Goal: Task Accomplishment & Management: Manage account settings

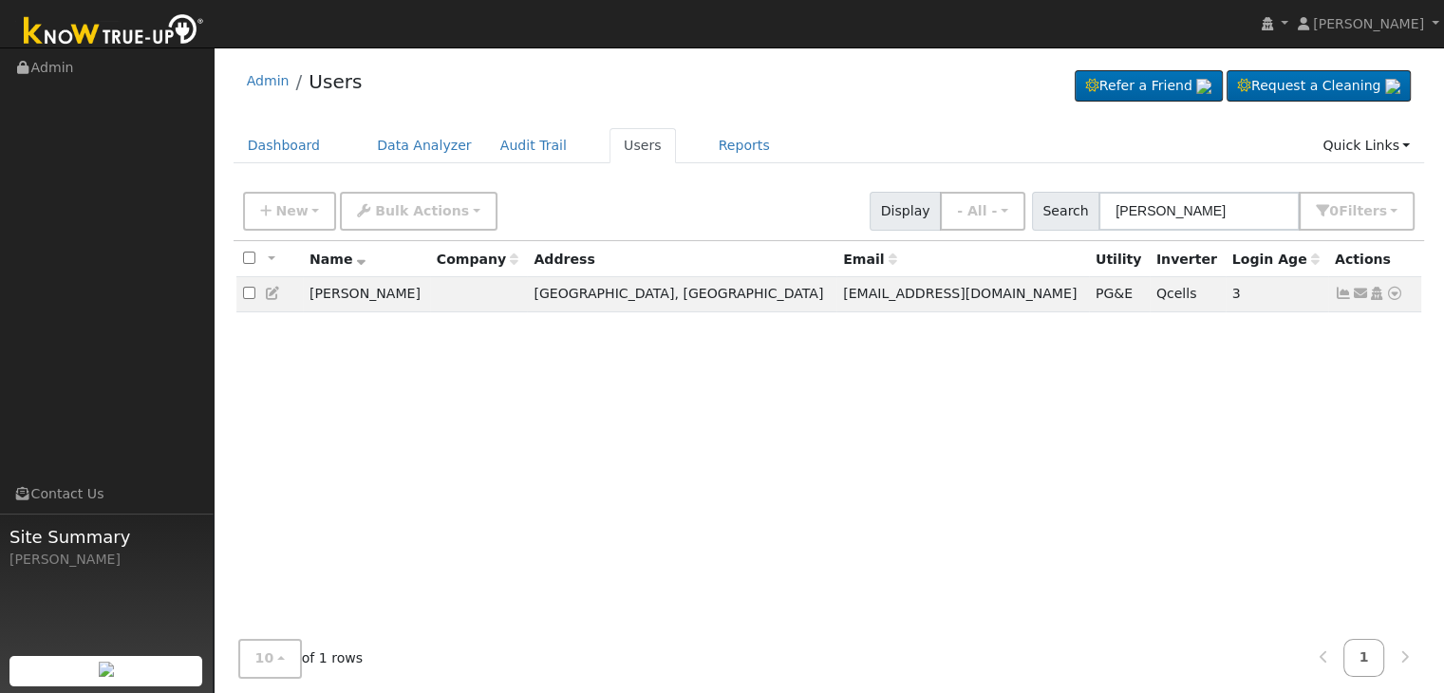
click at [1181, 204] on input "[PERSON_NAME]" at bounding box center [1199, 211] width 201 height 39
click at [1181, 204] on input "Jennifer Hodge" at bounding box center [1199, 211] width 201 height 39
type input "[PERSON_NAME] & [PERSON_NAME]"
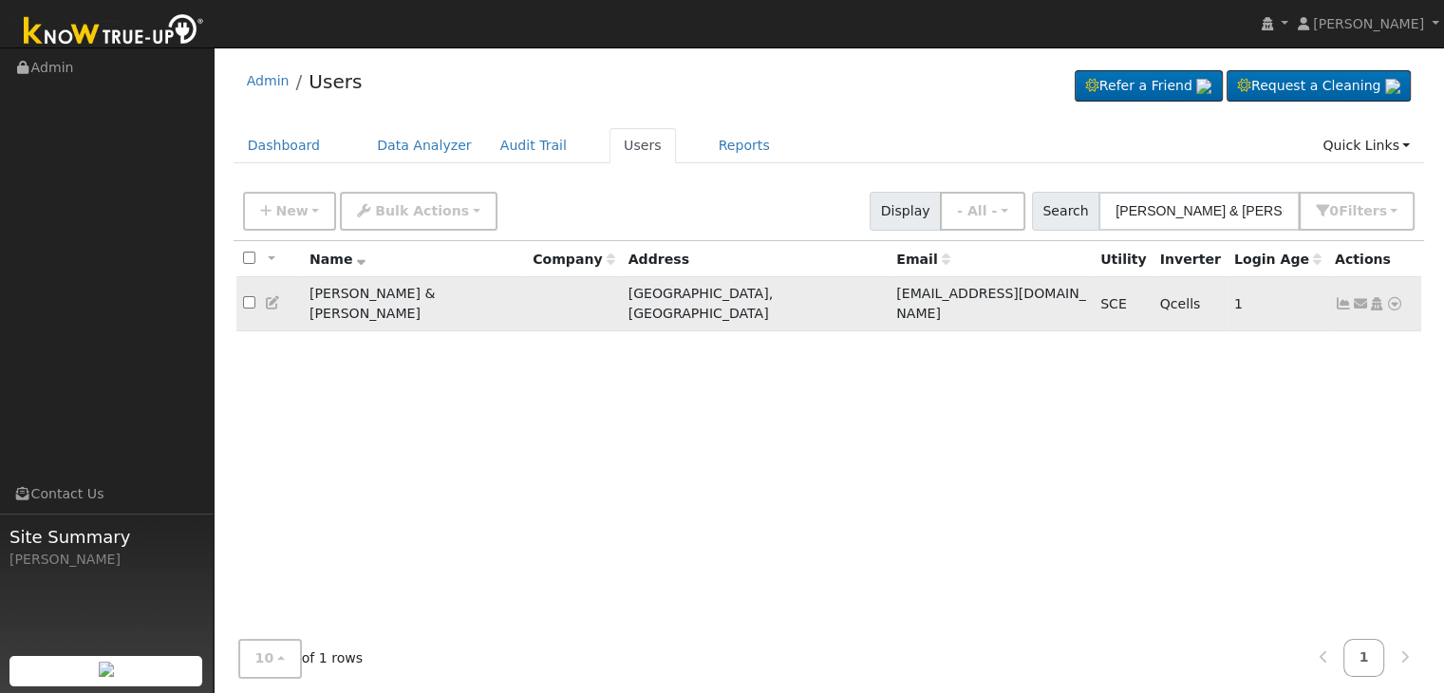
click at [1343, 297] on icon at bounding box center [1343, 303] width 17 height 13
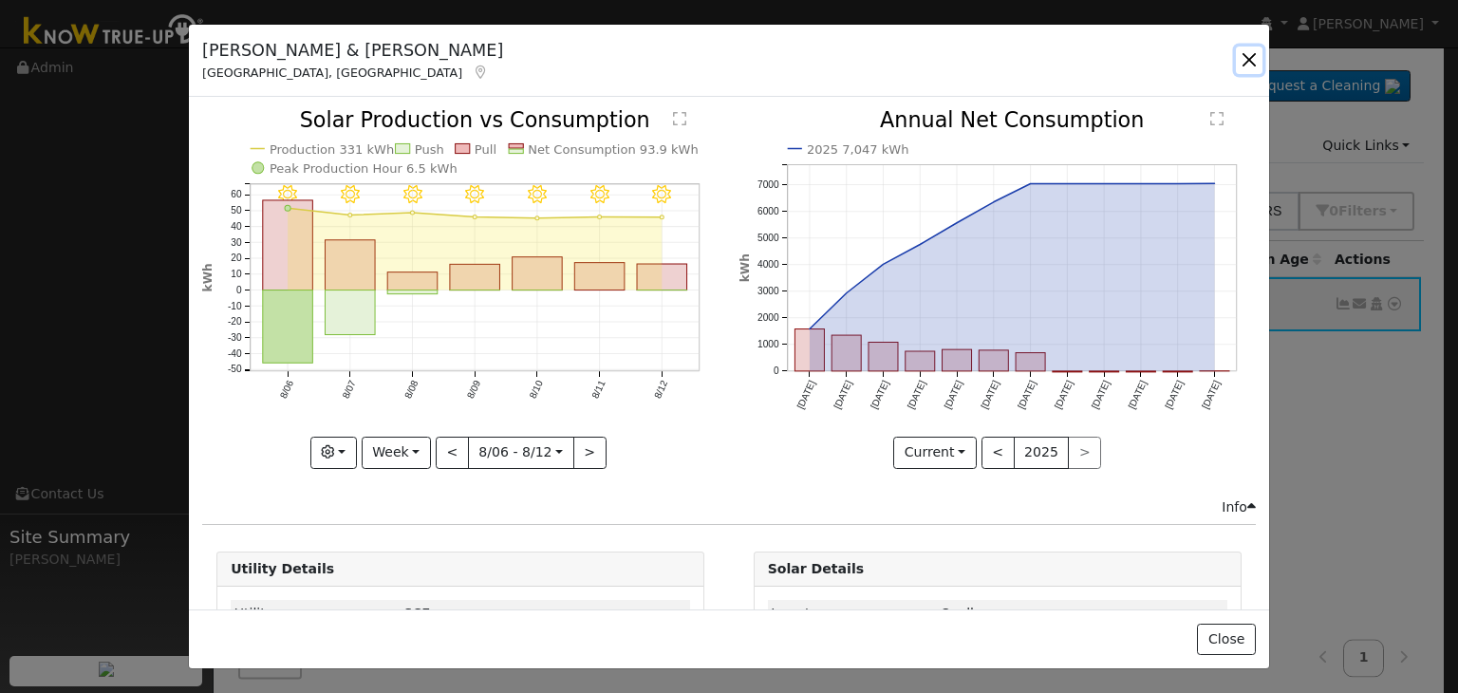
click at [1248, 66] on button "button" at bounding box center [1249, 60] width 27 height 27
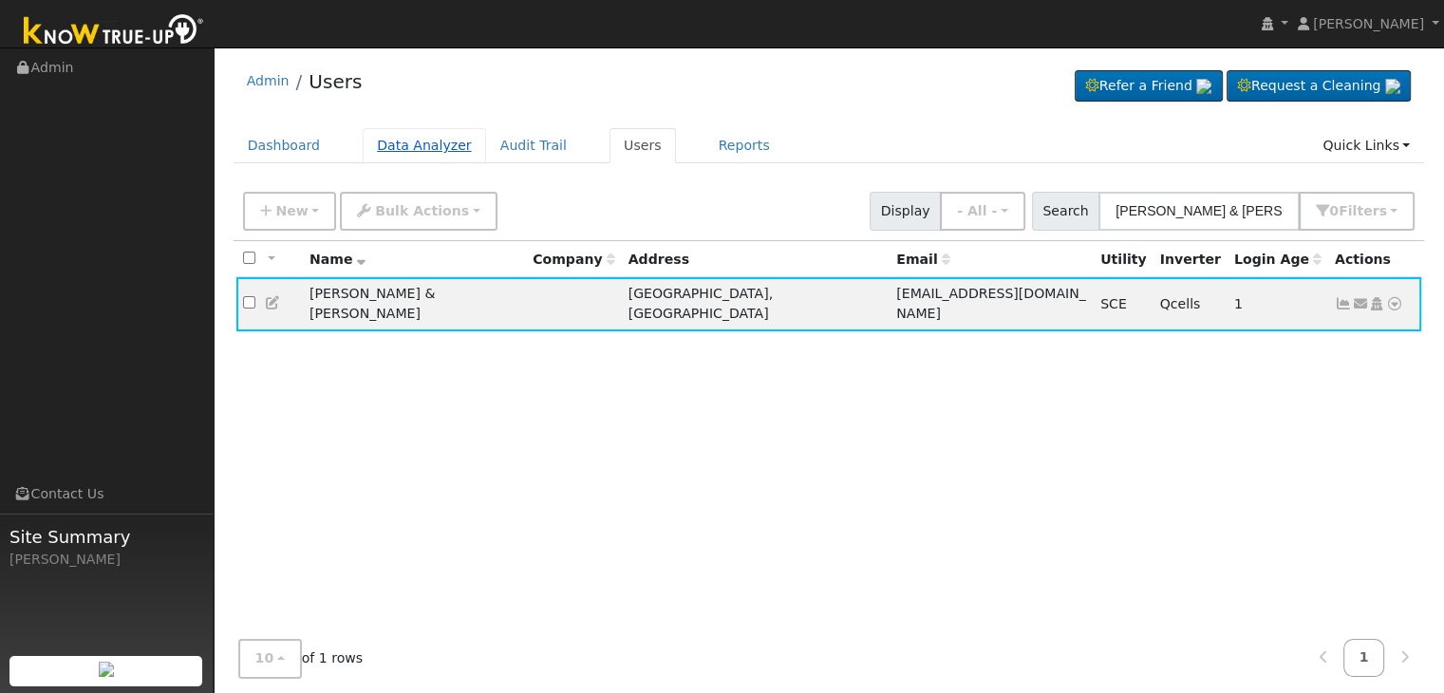
click at [410, 141] on link "Data Analyzer" at bounding box center [424, 145] width 123 height 35
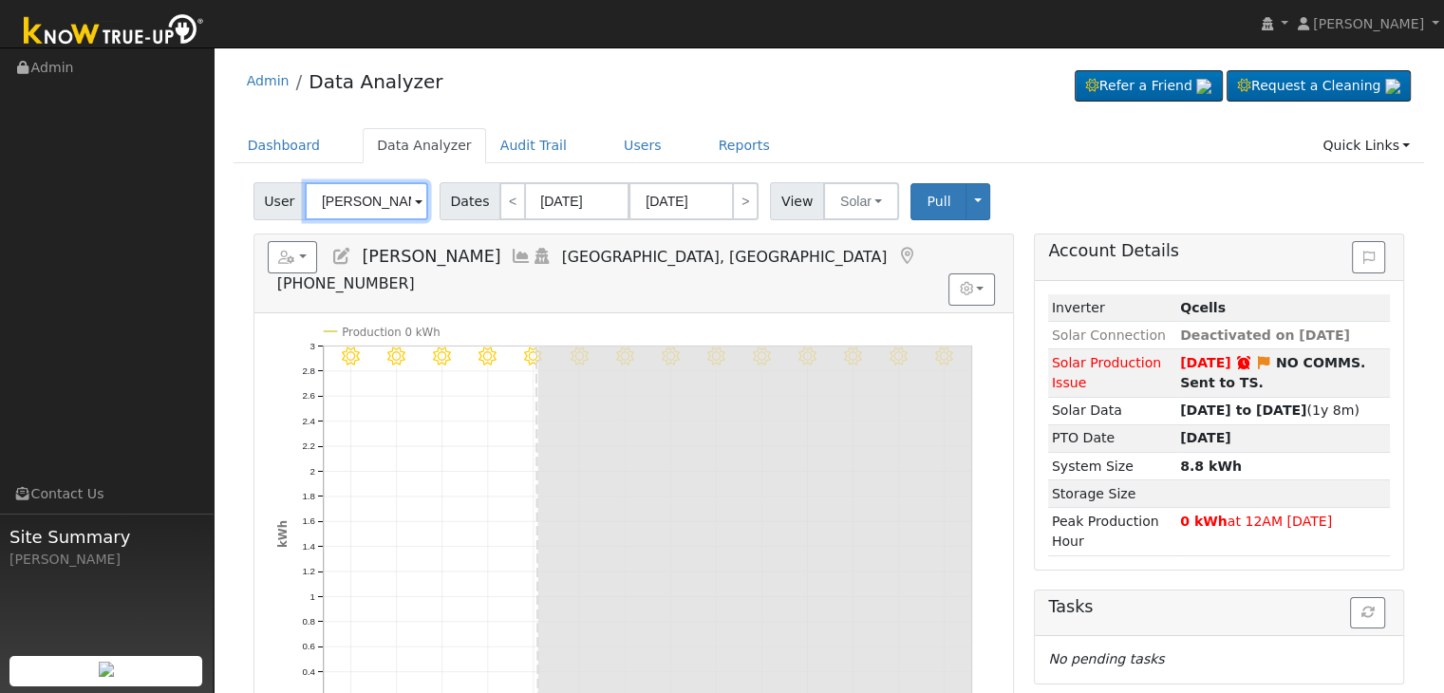
click at [355, 206] on input "Beatrice Bridgman" at bounding box center [366, 201] width 123 height 38
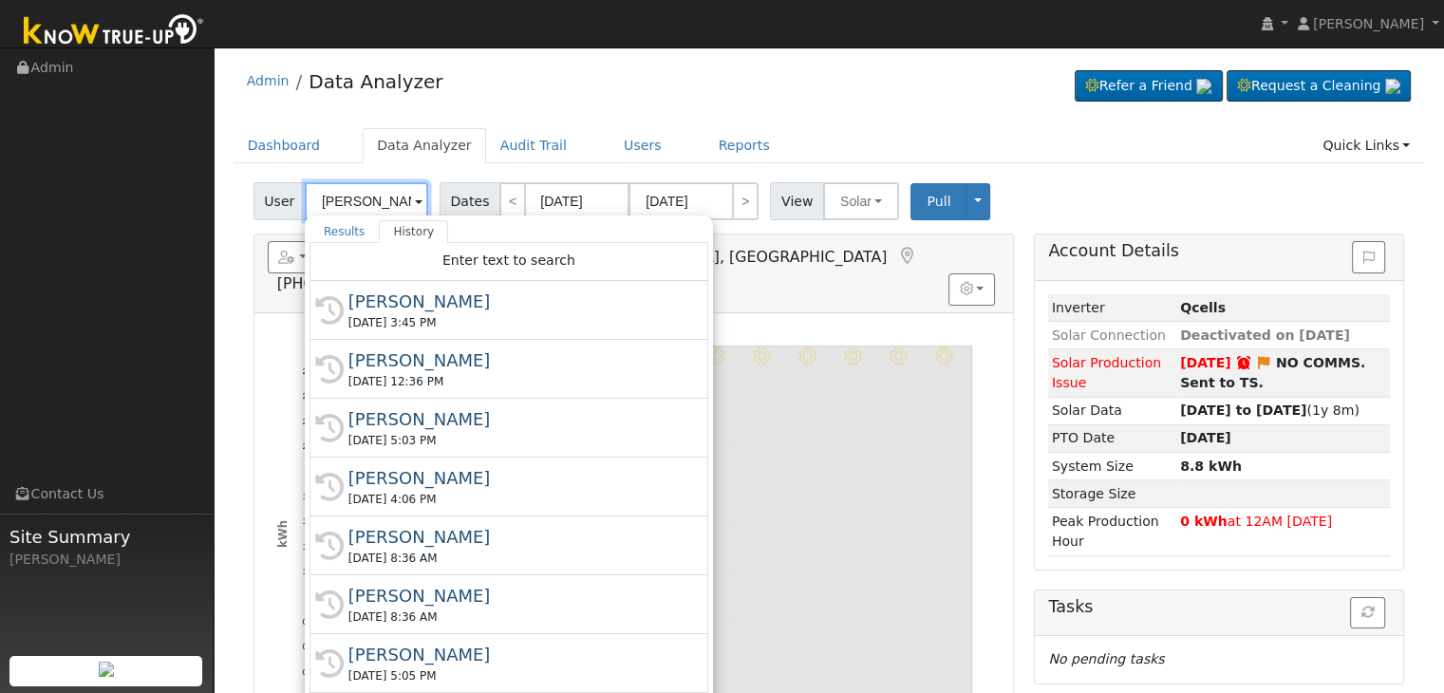
click at [355, 206] on input "Beatrice Bridgman" at bounding box center [366, 201] width 123 height 38
paste input "Eckert, Russell & Angie"
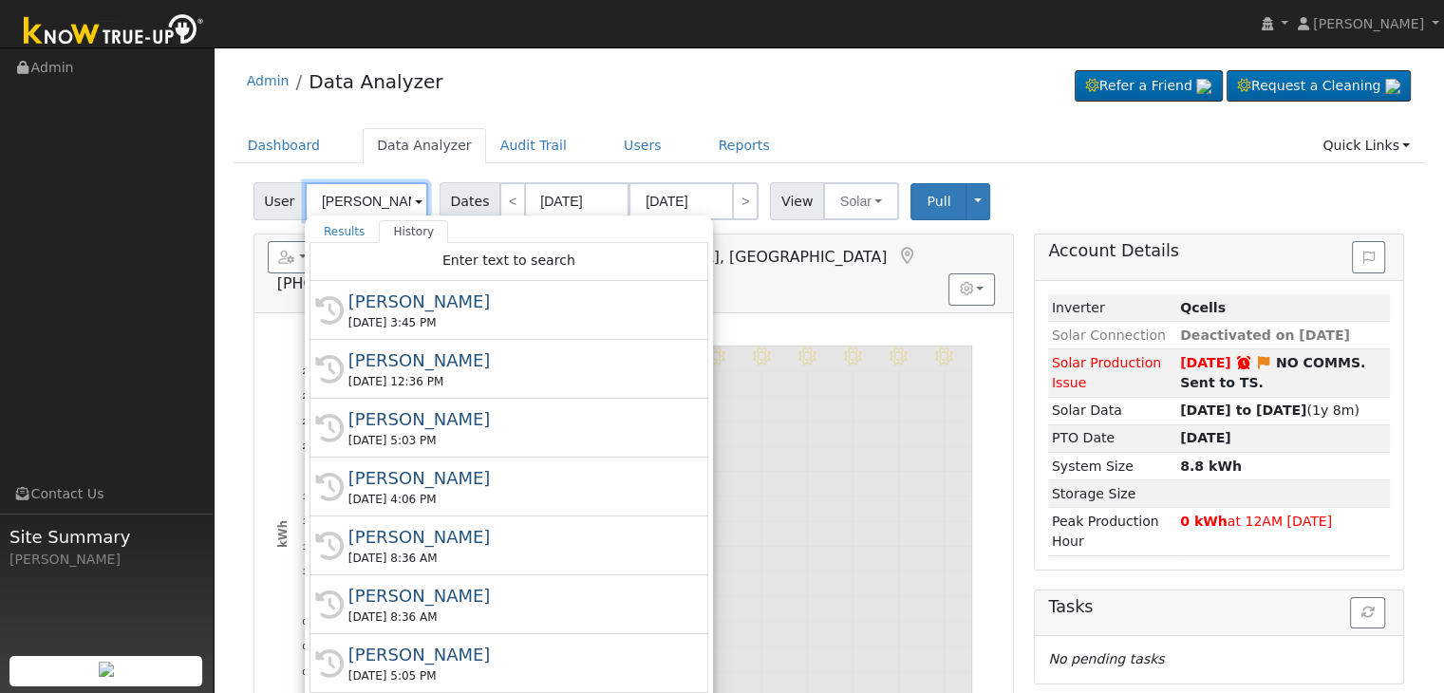
scroll to position [0, 48]
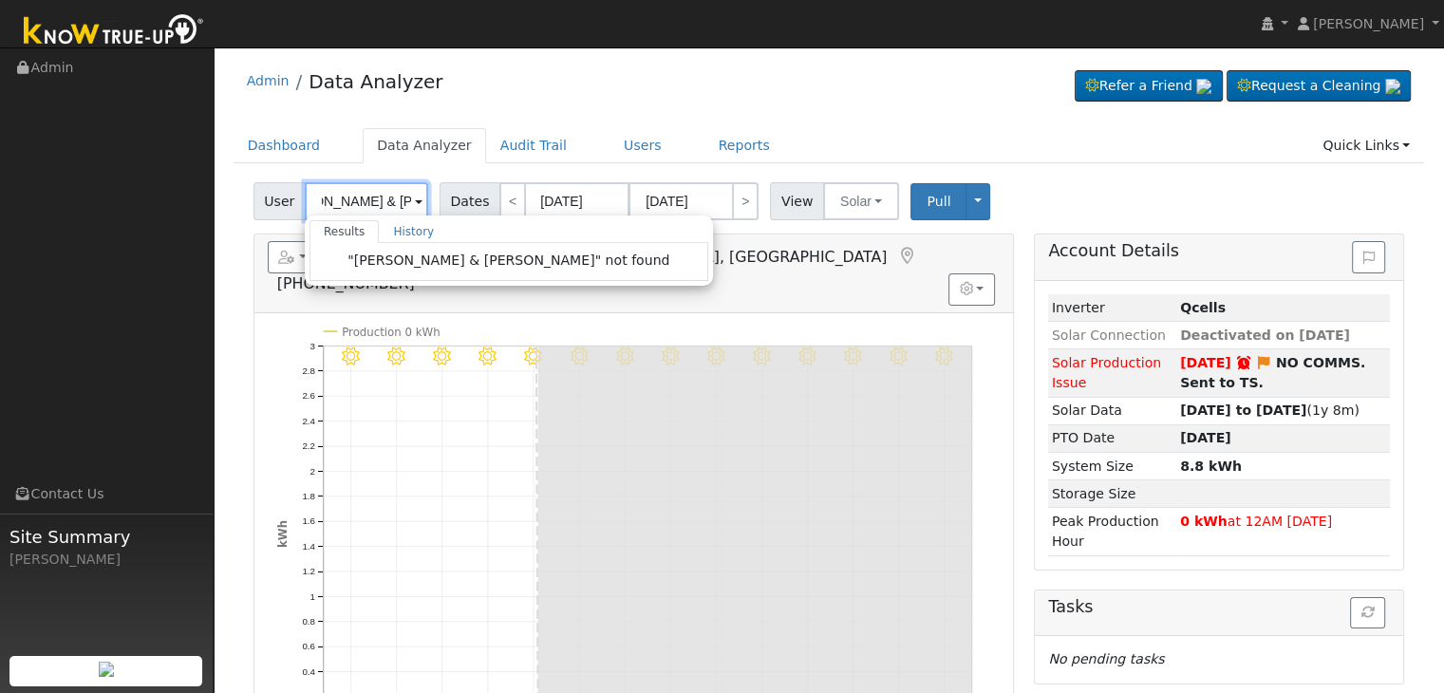
click at [374, 202] on input "Eckert, Russell & Angie" at bounding box center [366, 201] width 123 height 38
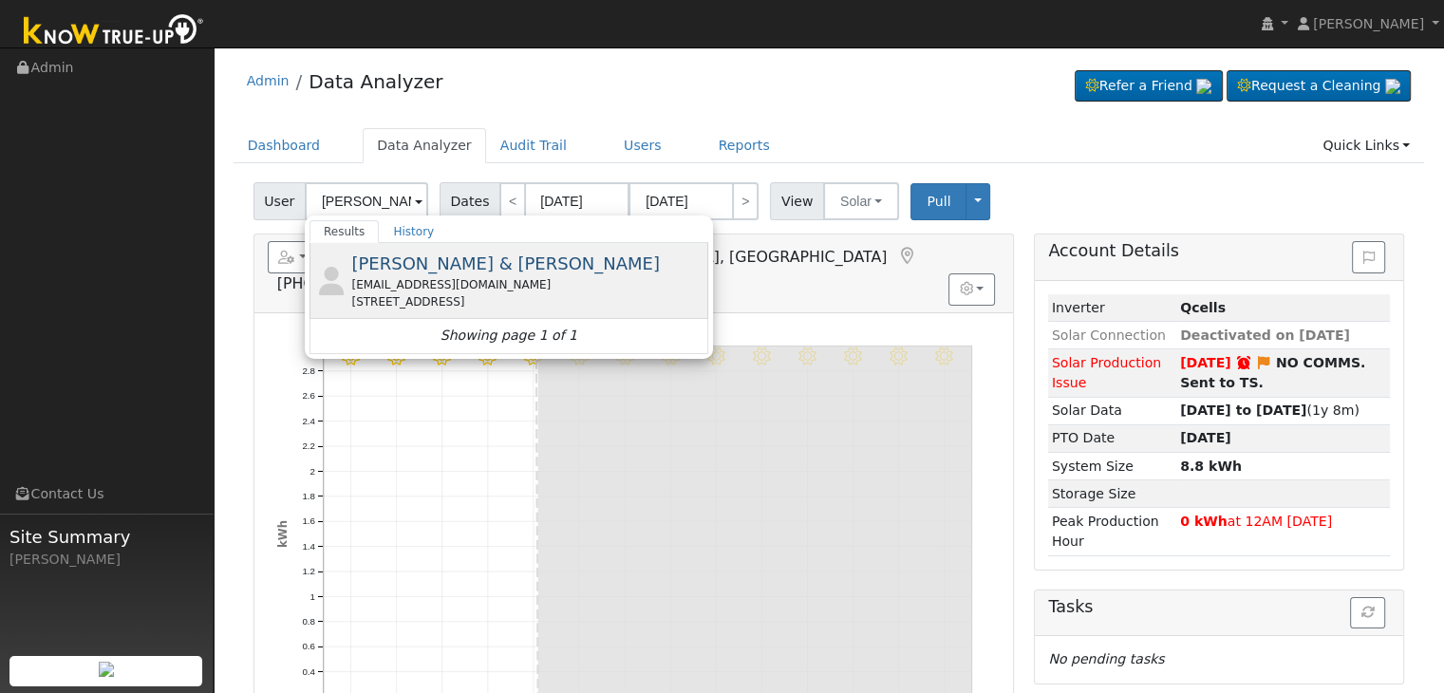
click at [462, 281] on div "[EMAIL_ADDRESS][DOMAIN_NAME]" at bounding box center [527, 284] width 352 height 17
type input "[PERSON_NAME] & [PERSON_NAME]"
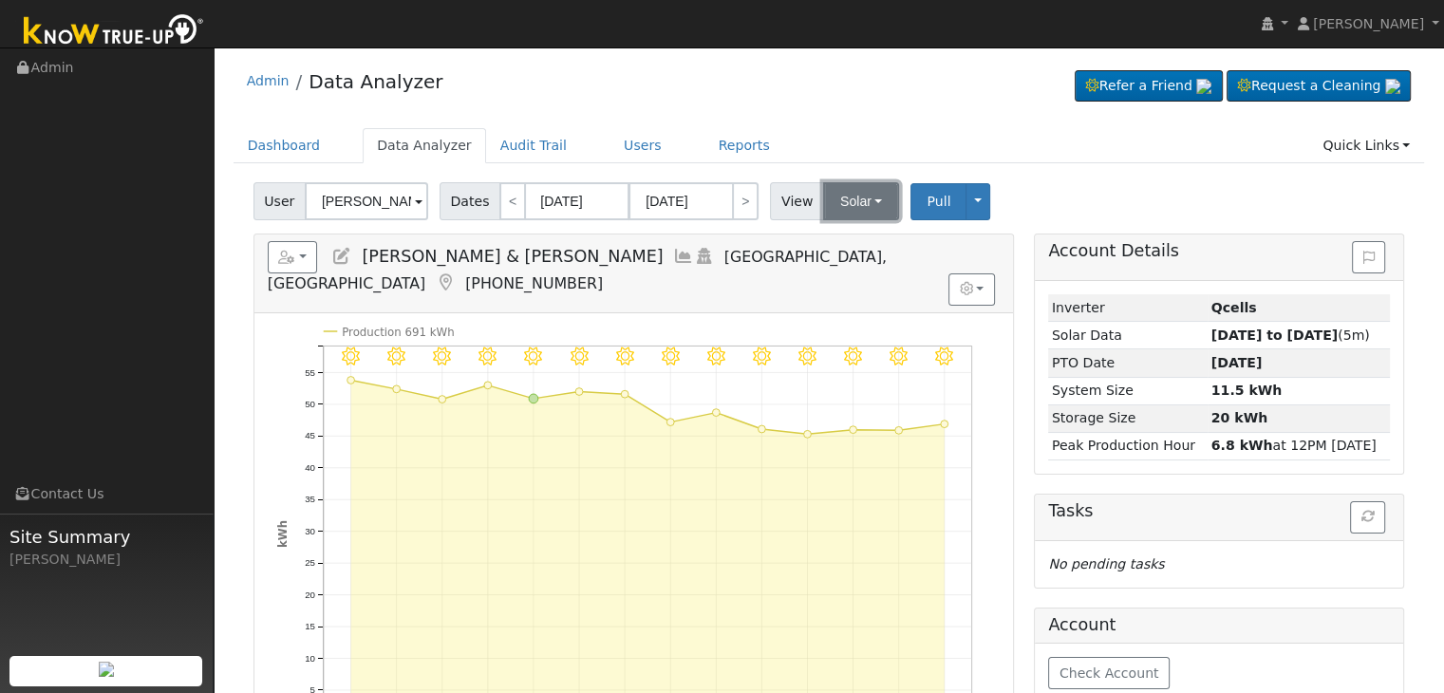
click at [862, 201] on button "Solar" at bounding box center [861, 201] width 76 height 38
click at [843, 245] on link "Utility" at bounding box center [885, 243] width 132 height 27
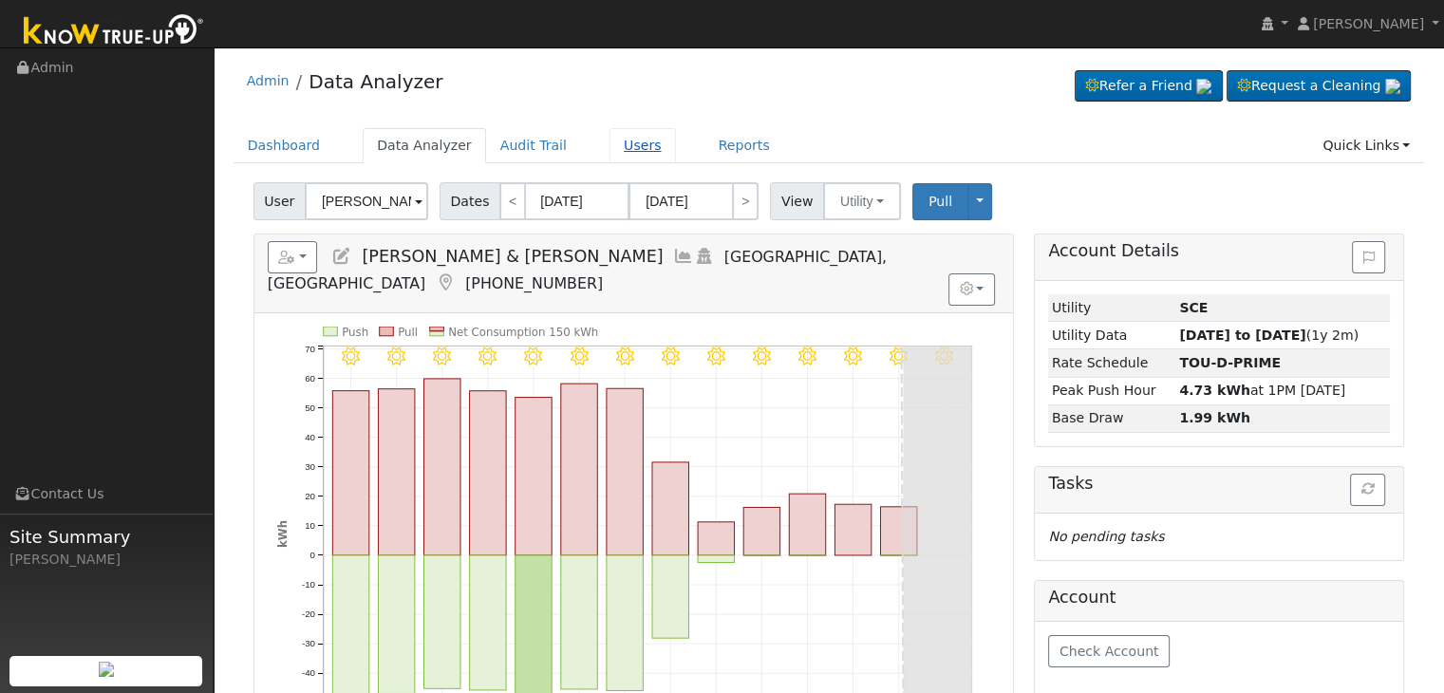
click at [610, 154] on link "Users" at bounding box center [643, 145] width 66 height 35
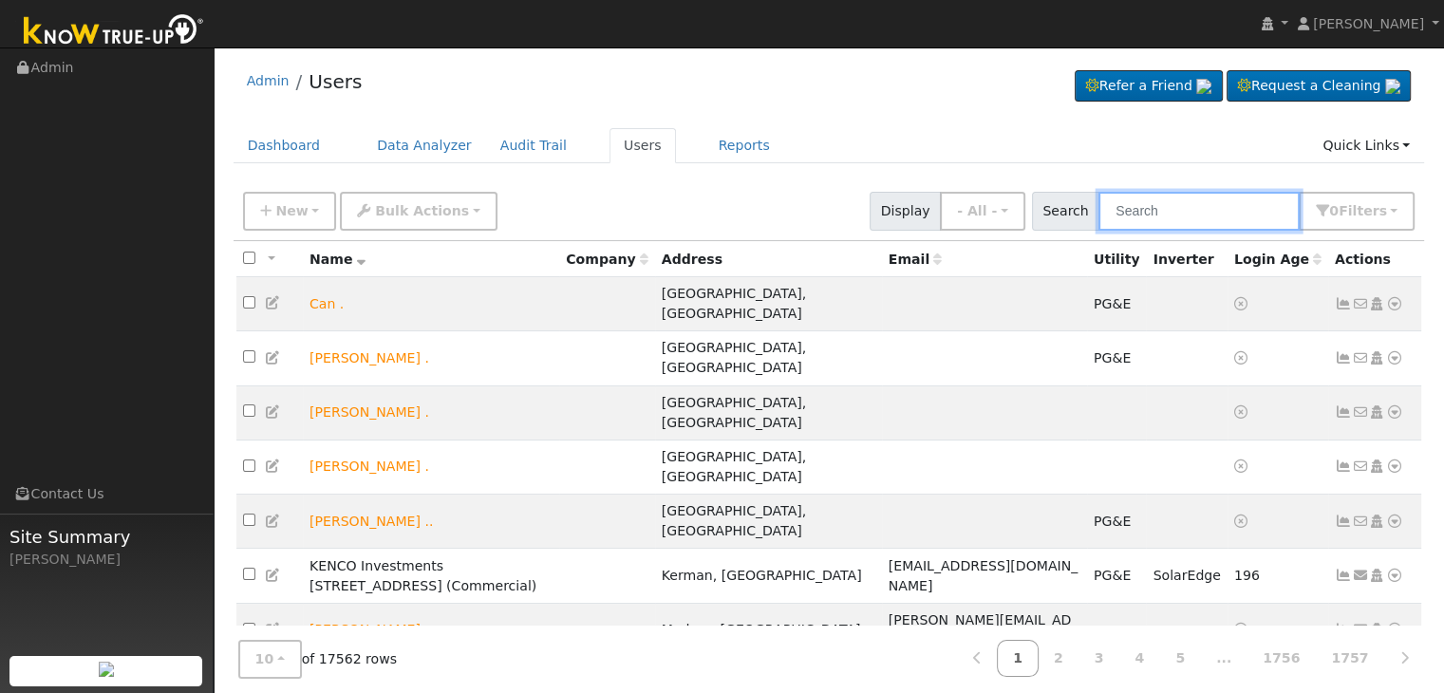
click at [1147, 216] on input "text" at bounding box center [1199, 211] width 201 height 39
paste input "[PERSON_NAME] & [PERSON_NAME]"
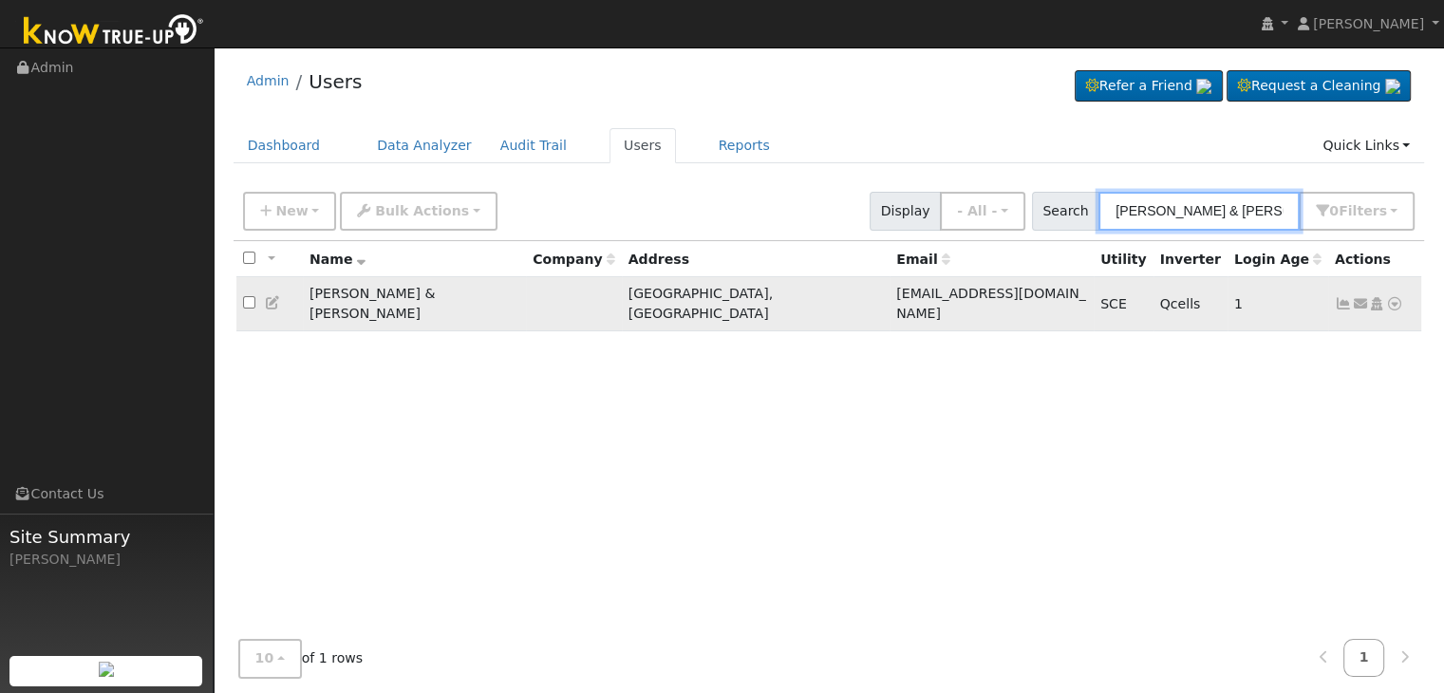
type input "[PERSON_NAME] & [PERSON_NAME]"
click at [1342, 297] on icon at bounding box center [1343, 303] width 17 height 13
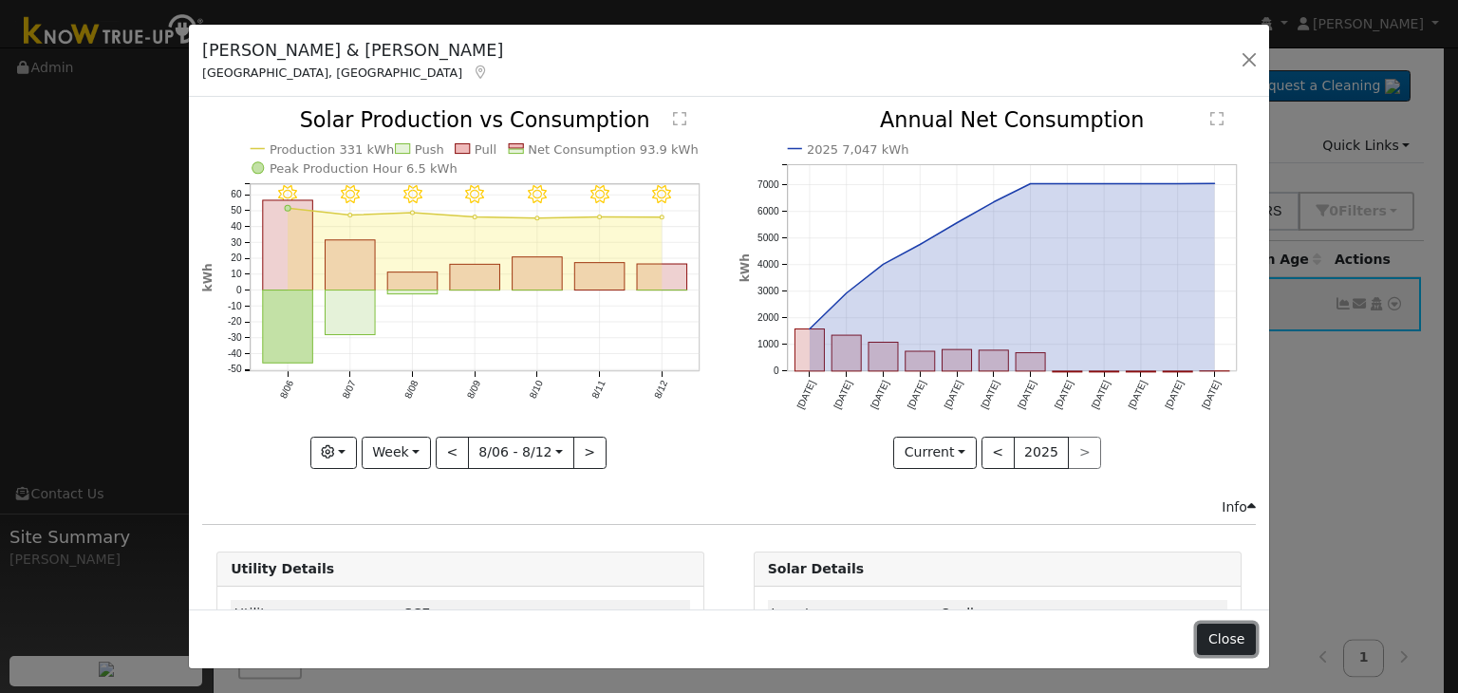
click at [1228, 641] on button "Close" at bounding box center [1226, 640] width 58 height 32
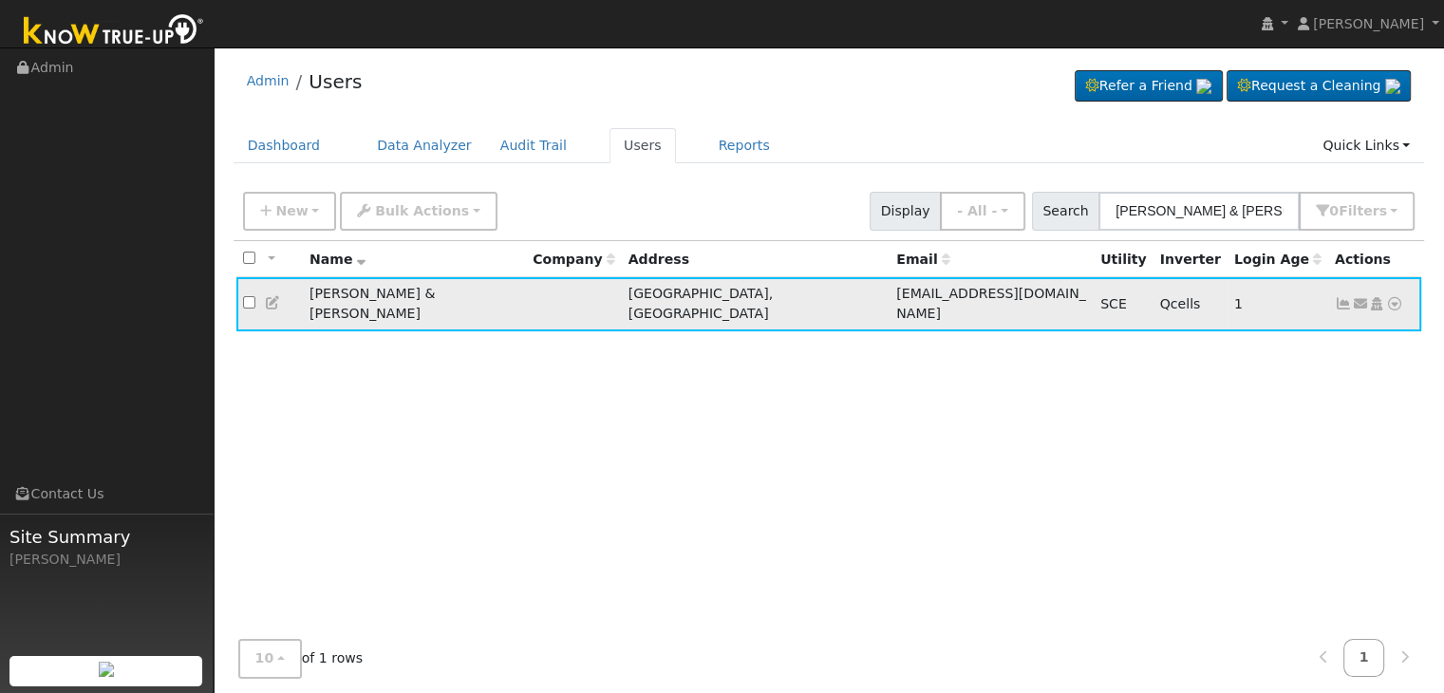
click at [1360, 297] on icon at bounding box center [1360, 303] width 17 height 13
click at [1136, 389] on div "All None All on page None on page Name Company Address Email Utility Inverter L…" at bounding box center [830, 449] width 1192 height 416
